Goal: Information Seeking & Learning: Learn about a topic

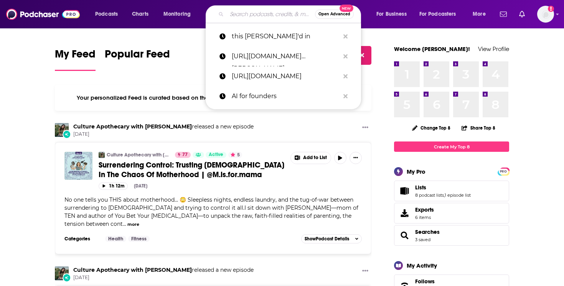
click at [258, 12] on input "Search podcasts, credits, & more..." at bounding box center [271, 14] width 88 height 12
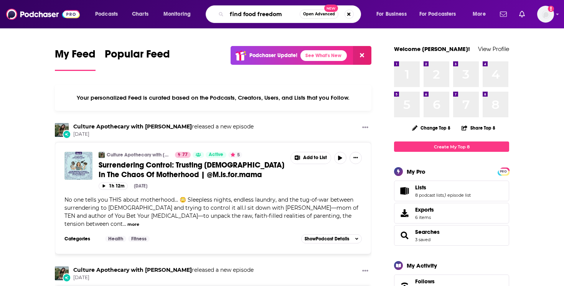
type input "find food freedom"
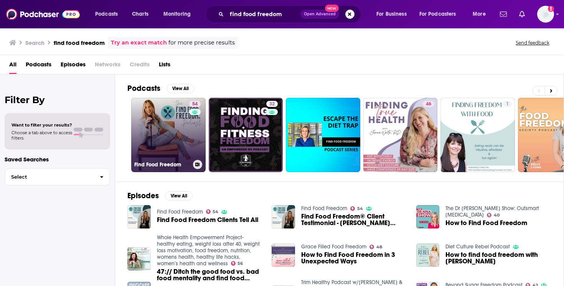
click at [162, 137] on link "54 Find Food Freedom" at bounding box center [168, 135] width 74 height 74
